Goal: Navigation & Orientation: Understand site structure

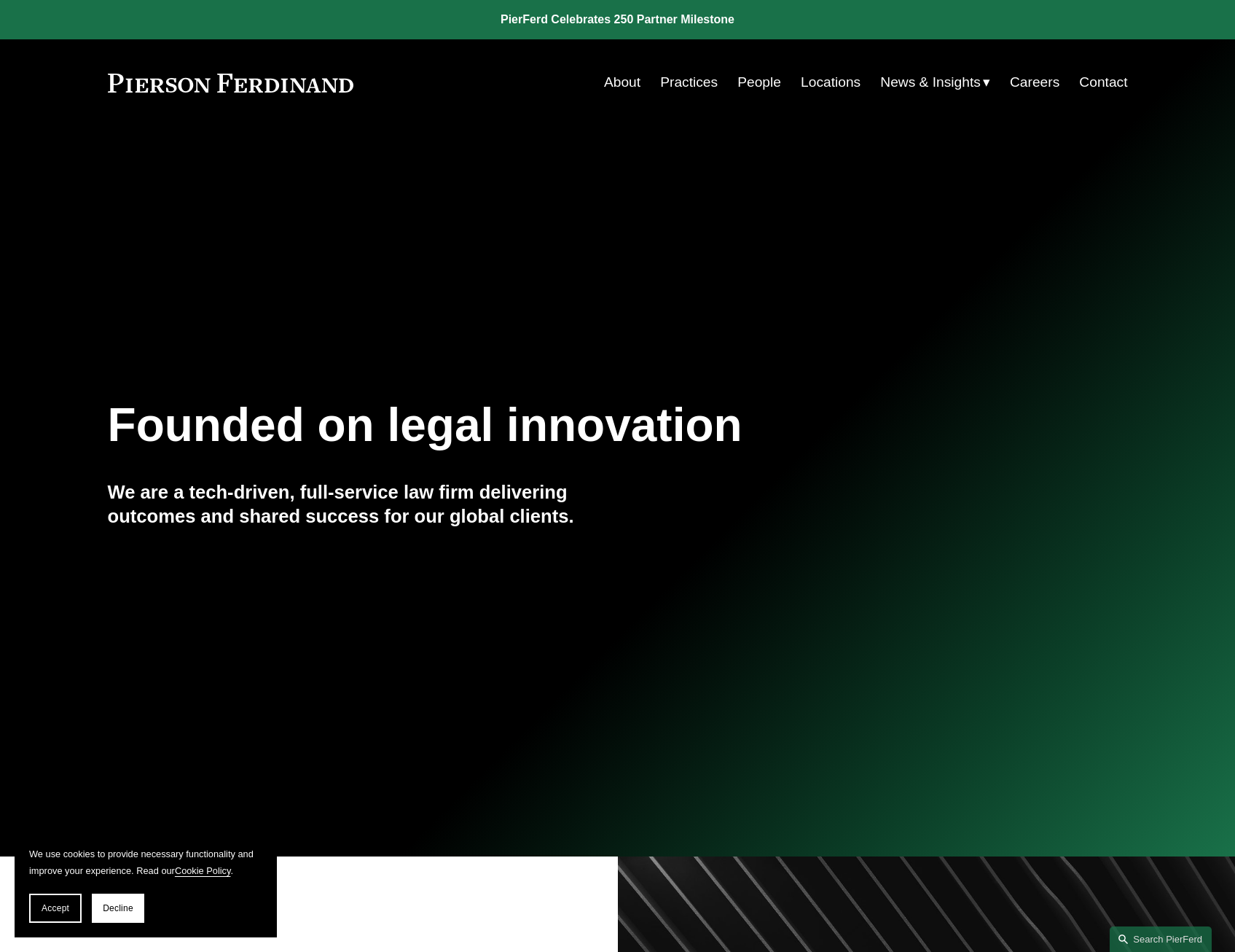
click at [618, 75] on link "About" at bounding box center [622, 82] width 37 height 28
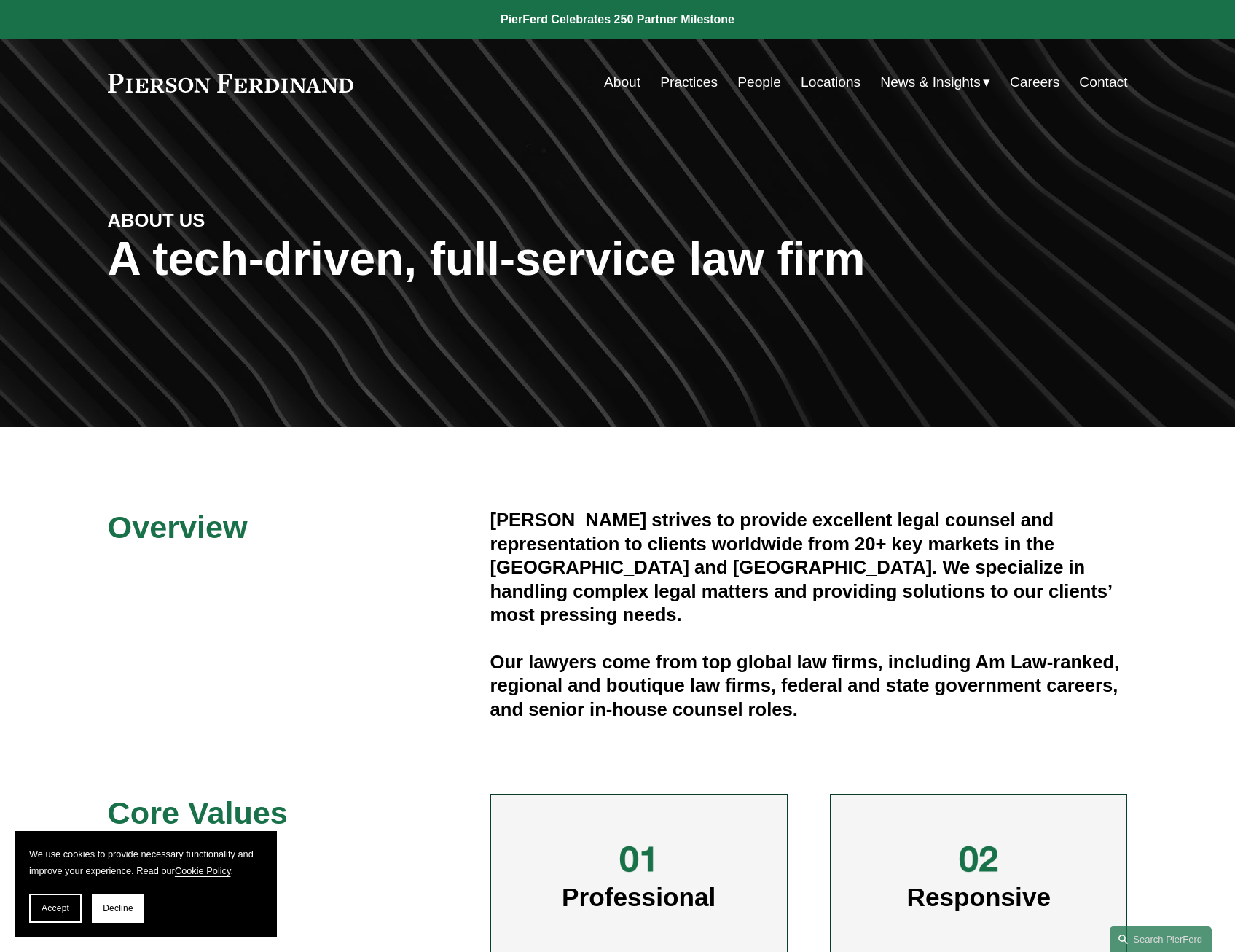
click at [674, 80] on link "Practices" at bounding box center [689, 82] width 57 height 28
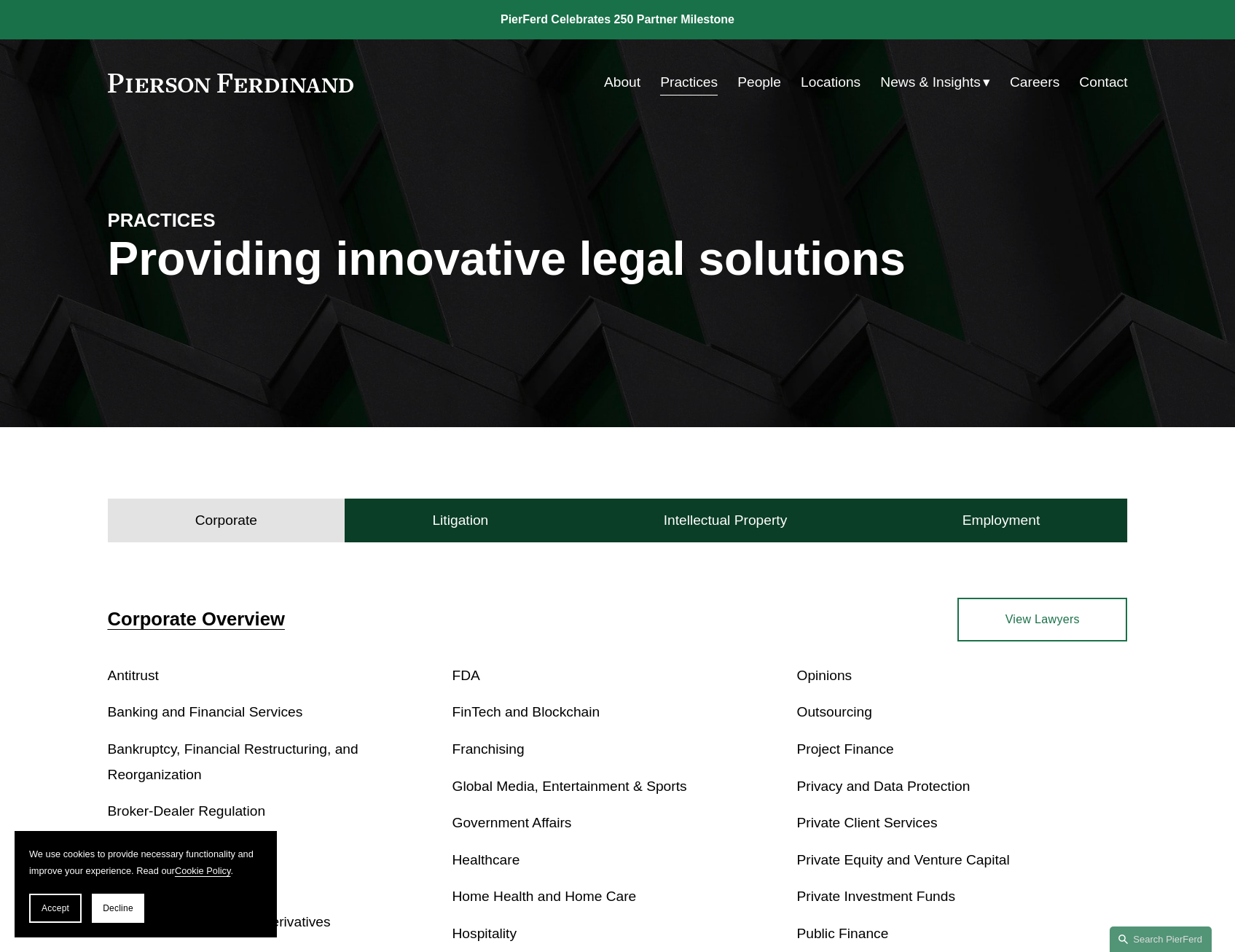
click at [759, 82] on link "People" at bounding box center [759, 82] width 44 height 28
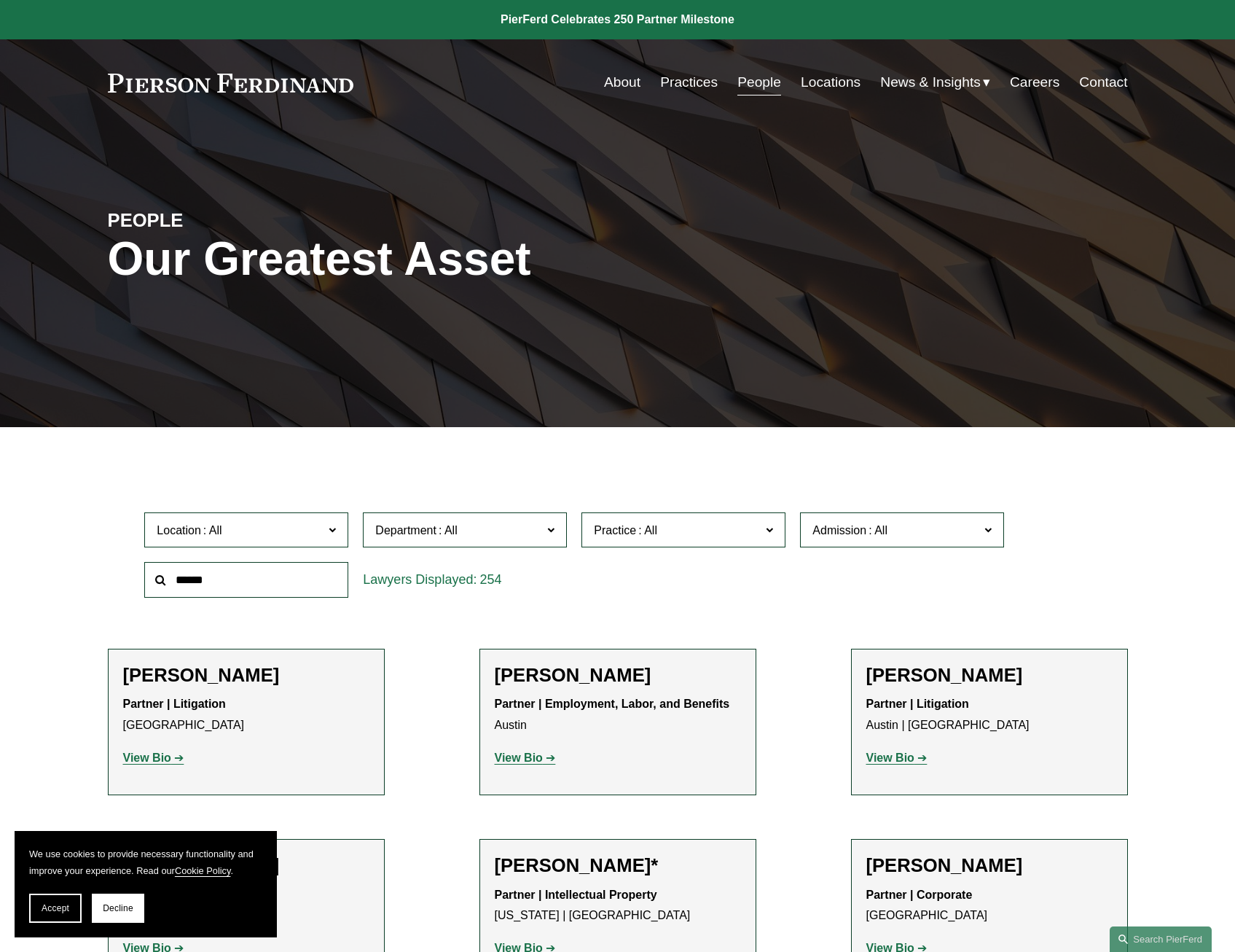
click at [882, 81] on span "News & Insights" at bounding box center [930, 82] width 100 height 25
